Goal: Information Seeking & Learning: Learn about a topic

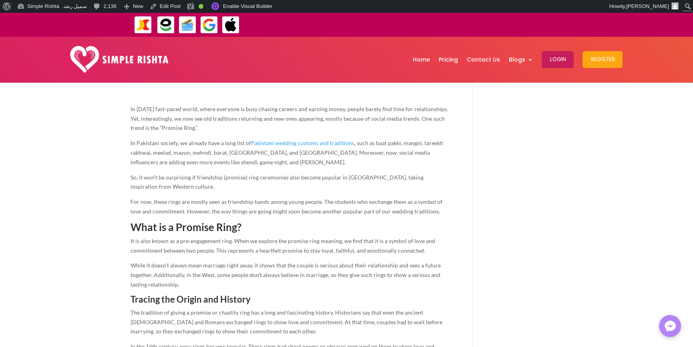
scroll to position [280, 0]
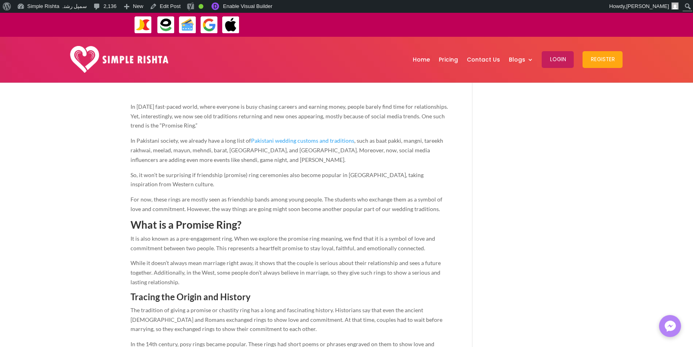
click at [226, 160] on span ", such as baat pakki, mangni, tareekh rakhwai, meelad, mayun, mehndi, barat, [G…" at bounding box center [286, 150] width 312 height 26
drag, startPoint x: 236, startPoint y: 204, endPoint x: 213, endPoint y: 195, distance: 25.0
click at [235, 204] on p "For now, these rings are mostly seen as friendship bands among young people. Th…" at bounding box center [289, 207] width 318 height 25
click at [145, 184] on span "So, it won’t be surprising if friendship (promise) ring ceremonies also become …" at bounding box center [276, 180] width 293 height 16
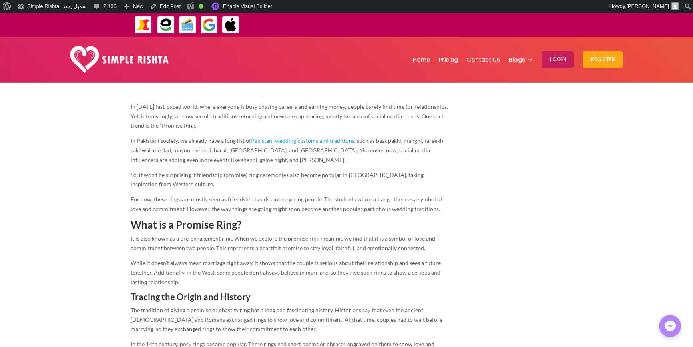
click at [145, 184] on span "So, it won’t be surprising if friendship (promise) ring ceremonies also become …" at bounding box center [276, 180] width 293 height 16
click at [180, 184] on p "So, it won’t be surprising if friendship (promise) ring ceremonies also become …" at bounding box center [289, 182] width 318 height 25
click at [178, 209] on span "For now, these rings are mostly seen as friendship bands among young people. Th…" at bounding box center [286, 204] width 312 height 16
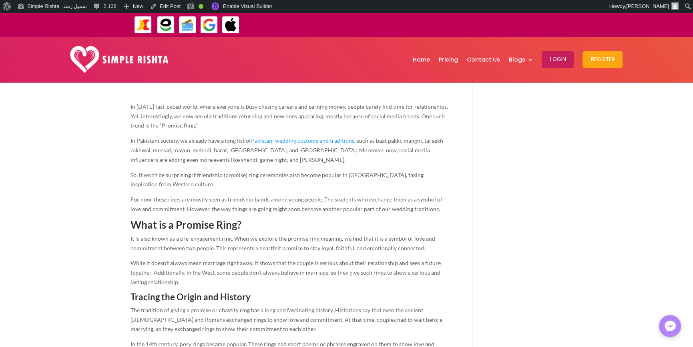
click at [248, 249] on span "It is also known as a pre-engagement ring. When we explore the promise ring mea…" at bounding box center [282, 243] width 304 height 16
click at [224, 238] on span "It is also known as a pre-engagement ring. When we explore the promise ring mea…" at bounding box center [282, 243] width 304 height 16
click at [237, 286] on p "While it doesn’t always mean marriage right away, it shows that the couple is s…" at bounding box center [289, 275] width 318 height 34
click at [206, 273] on span "While it doesn’t always mean marriage right away, it shows that the couple is s…" at bounding box center [285, 273] width 310 height 26
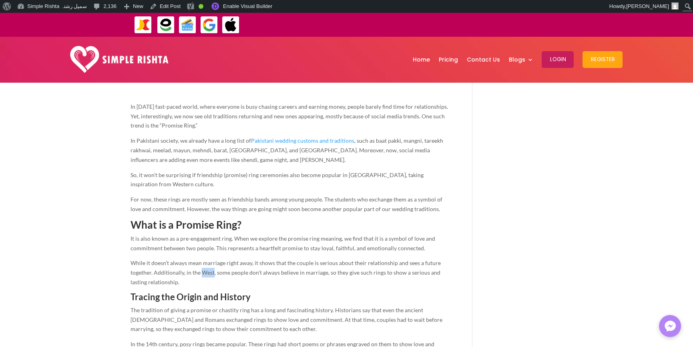
click at [206, 273] on span "While it doesn’t always mean marriage right away, it shows that the couple is s…" at bounding box center [285, 273] width 310 height 26
click at [211, 310] on span "The tradition of giving a promise or chastity ring has a long and fascinating h…" at bounding box center [286, 320] width 312 height 26
click at [228, 175] on span "So, it won’t be surprising if friendship (promise) ring ceremonies also become …" at bounding box center [276, 180] width 293 height 16
drag, startPoint x: 218, startPoint y: 214, endPoint x: 160, endPoint y: 200, distance: 60.1
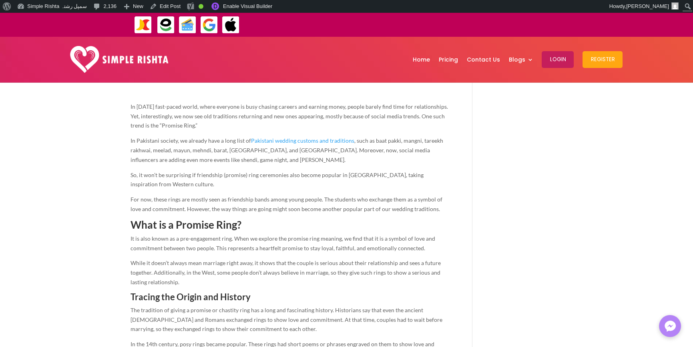
click at [218, 214] on p "For now, these rings are mostly seen as friendship bands among young people. Th…" at bounding box center [289, 207] width 318 height 25
click at [145, 184] on span "So, it won’t be surprising if friendship (promise) ring ceremonies also become …" at bounding box center [276, 180] width 293 height 16
click at [164, 208] on span "For now, these rings are mostly seen as friendship bands among young people. Th…" at bounding box center [286, 204] width 312 height 16
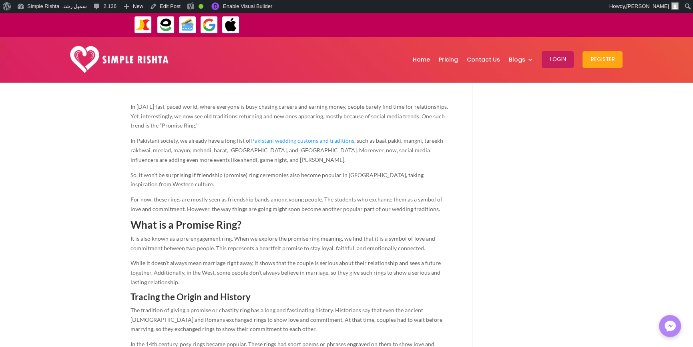
click at [282, 254] on p "It is also known as a pre-engagement ring. When we explore the promise ring mea…" at bounding box center [289, 246] width 318 height 25
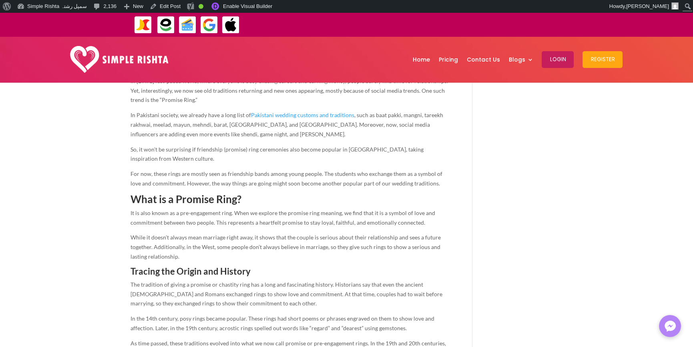
scroll to position [320, 0]
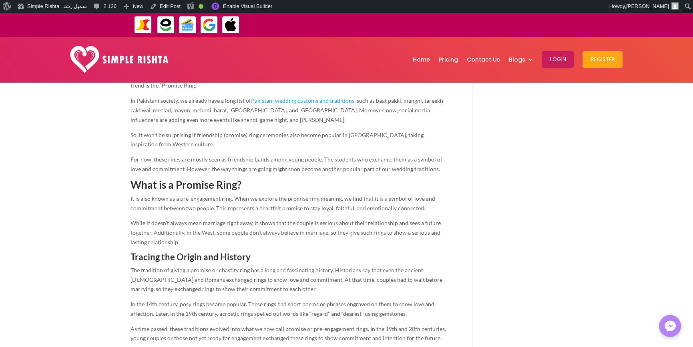
click at [316, 232] on span "While it doesn’t always mean marriage right away, it shows that the couple is s…" at bounding box center [285, 233] width 310 height 26
drag, startPoint x: 316, startPoint y: 232, endPoint x: 297, endPoint y: 265, distance: 37.5
click at [316, 233] on span "While it doesn’t always mean marriage right away, it shows that the couple is s…" at bounding box center [285, 233] width 310 height 26
click at [297, 266] on p "The tradition of giving a promise or chastity ring has a long and fascinating h…" at bounding box center [289, 283] width 318 height 34
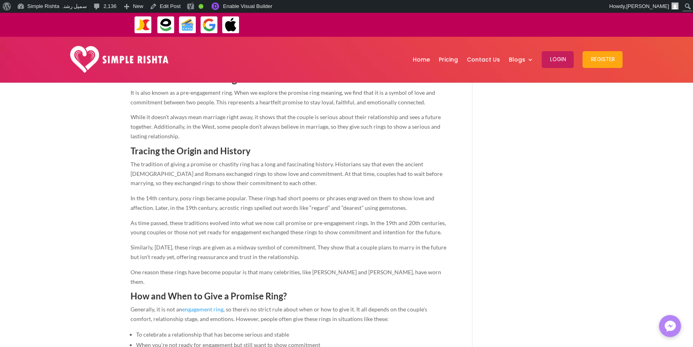
scroll to position [440, 0]
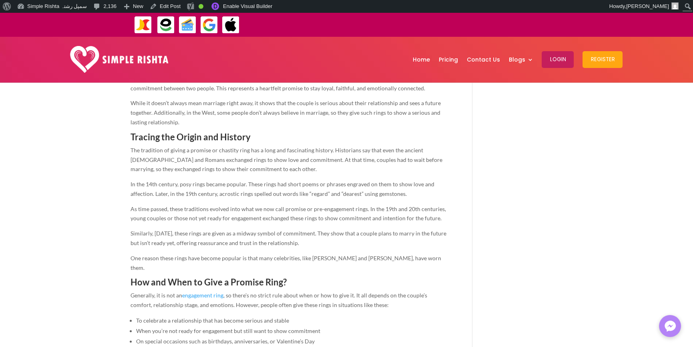
click at [272, 277] on span "How and When to Give a Promise Ring?" at bounding box center [208, 282] width 156 height 11
click at [302, 292] on span ", so there’s no strict rule about when or how to give it. It all depends on the…" at bounding box center [278, 300] width 296 height 16
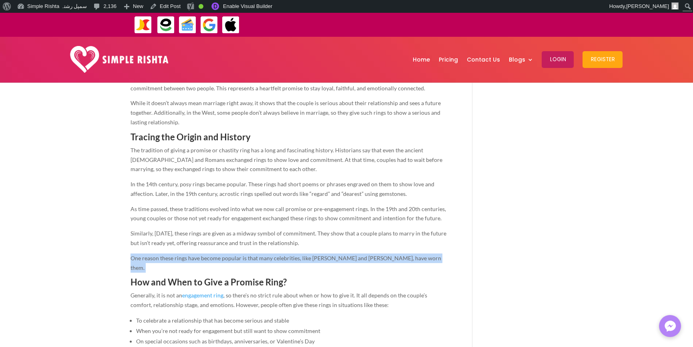
drag, startPoint x: 128, startPoint y: 256, endPoint x: 437, endPoint y: 263, distance: 308.9
click at [423, 257] on span "One reason these rings have become popular is that many celebrities, like [PERS…" at bounding box center [285, 263] width 310 height 16
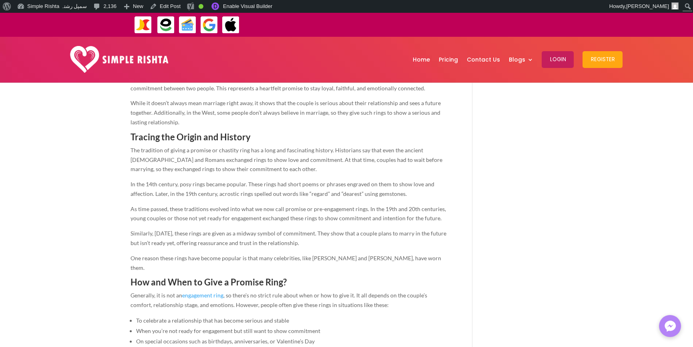
click at [423, 257] on span "One reason these rings have become popular is that many celebrities, like [PERS…" at bounding box center [285, 263] width 310 height 16
click at [394, 297] on p "Generally, it is not an engagement ring , so there’s no strict rule about when …" at bounding box center [289, 303] width 318 height 25
click at [269, 277] on span "How and When to Give a Promise Ring?" at bounding box center [208, 282] width 156 height 11
click at [268, 277] on span "How and When to Give a Promise Ring?" at bounding box center [208, 282] width 156 height 11
click at [302, 214] on span "As time passed, these traditions evolved into what we now call promise or pre-e…" at bounding box center [287, 214] width 315 height 16
